Goal: Information Seeking & Learning: Learn about a topic

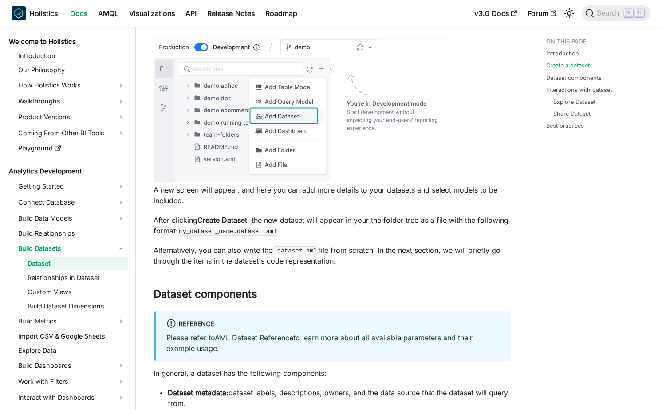
scroll to position [323, 0]
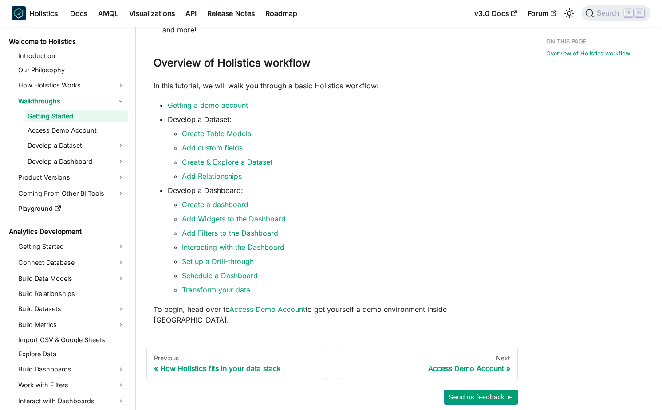
scroll to position [150, 0]
click at [234, 138] on link "Create Table Models" at bounding box center [216, 133] width 69 height 9
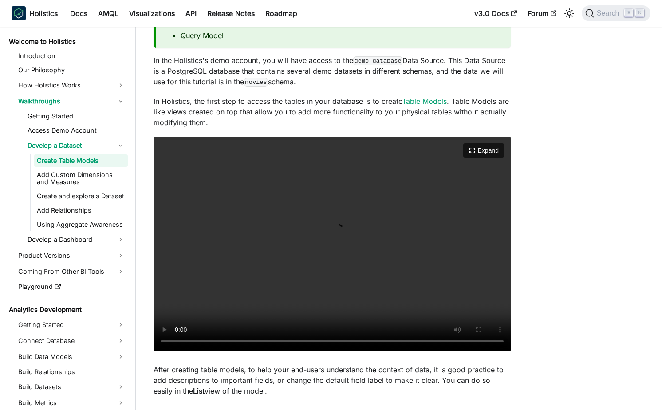
scroll to position [139, 0]
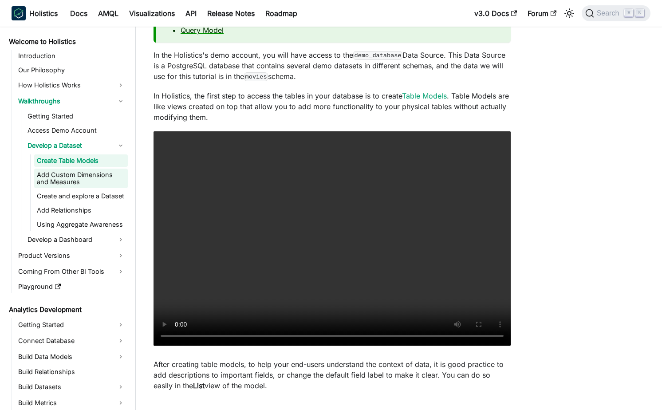
click at [56, 180] on link "Add Custom Dimensions and Measures" at bounding box center [81, 179] width 94 height 20
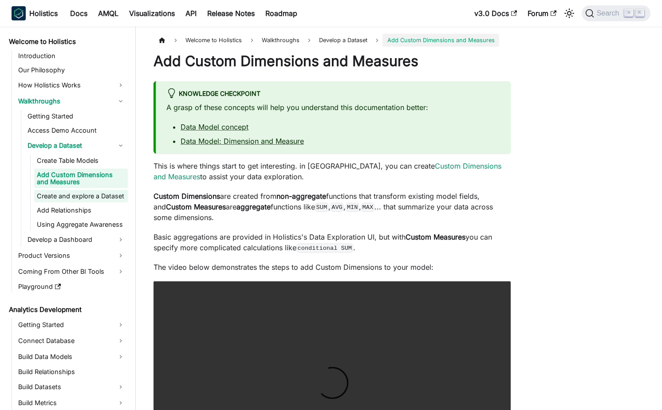
click at [84, 196] on link "Create and explore a Dataset" at bounding box center [81, 196] width 94 height 12
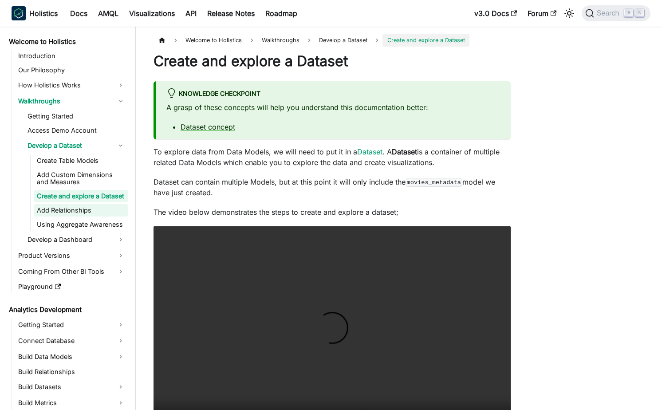
click at [78, 215] on link "Add Relationships" at bounding box center [81, 210] width 94 height 12
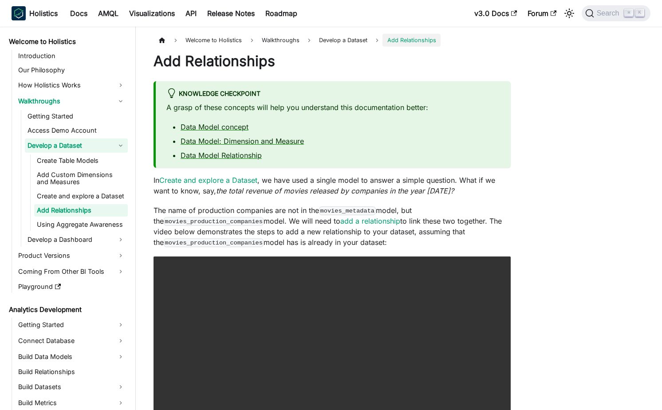
click at [55, 146] on link "Develop a Dataset" at bounding box center [76, 146] width 103 height 14
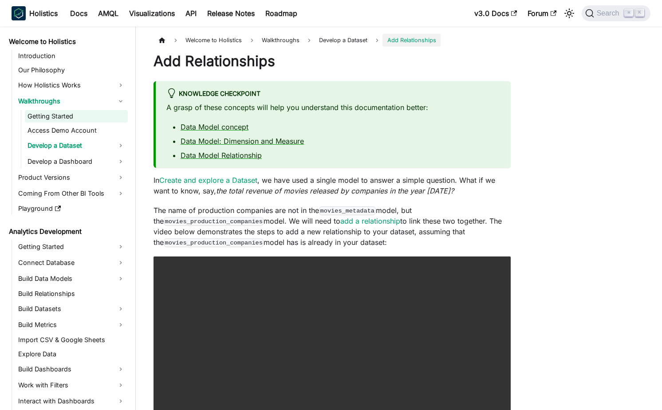
click at [53, 120] on link "Getting Started" at bounding box center [76, 116] width 103 height 12
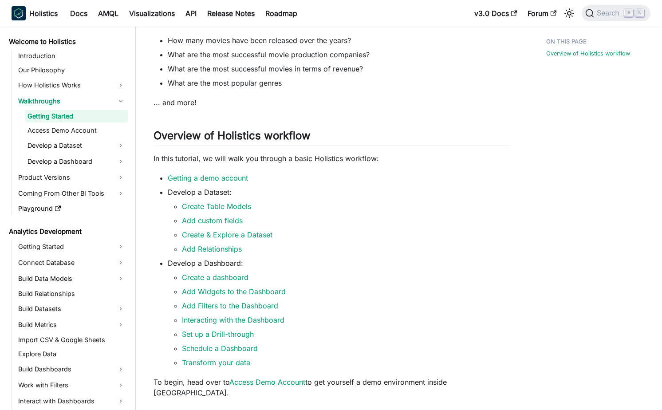
scroll to position [123, 0]
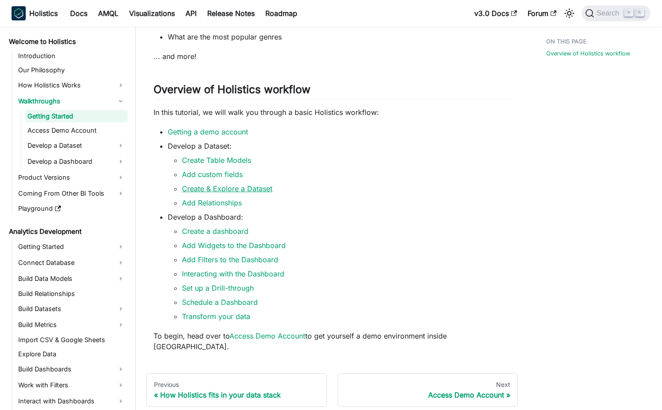
click at [230, 193] on link "Create & Explore a Dataset" at bounding box center [227, 188] width 91 height 9
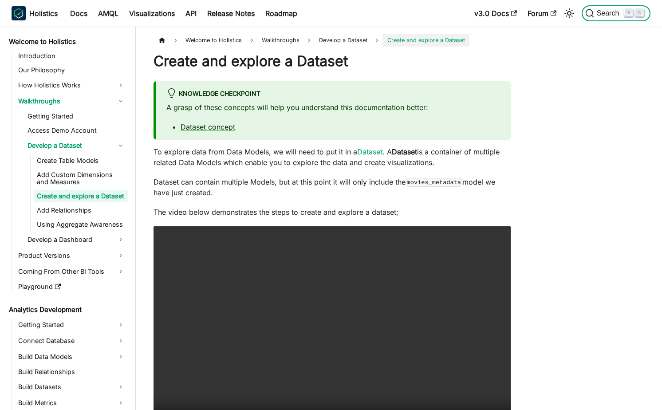
click at [591, 12] on icon "Search (Command+K)" at bounding box center [590, 13] width 9 height 9
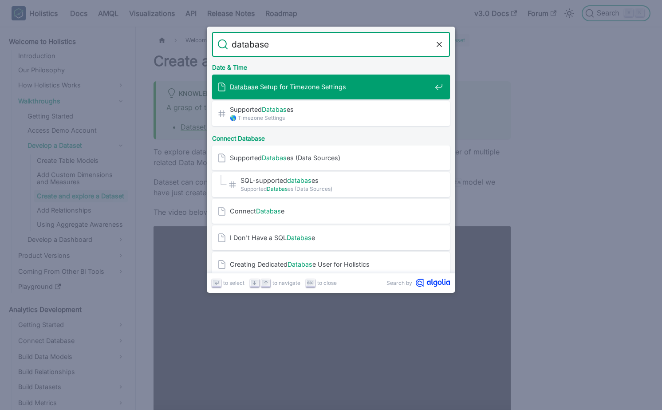
type input "database"
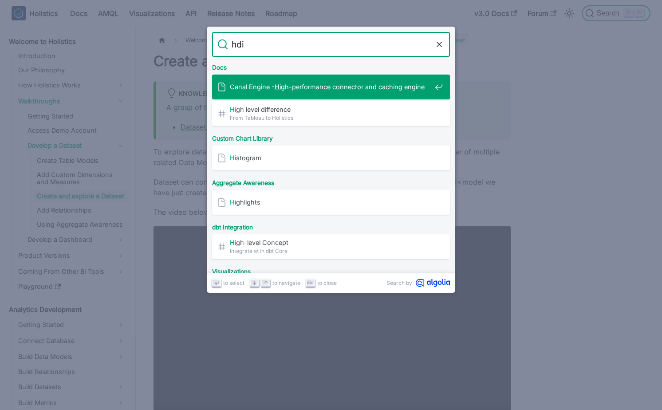
type input "hdie"
